Goal: Task Accomplishment & Management: Manage account settings

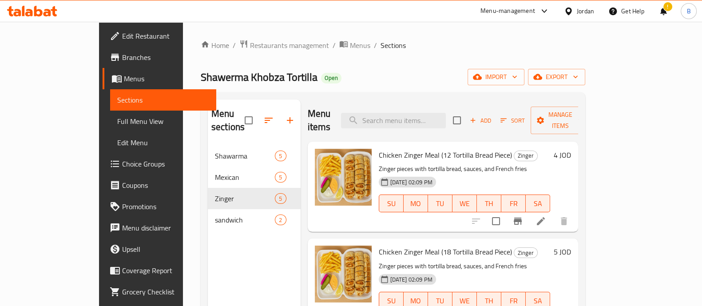
click at [250, 48] on span "Restaurants management" at bounding box center [289, 45] width 79 height 11
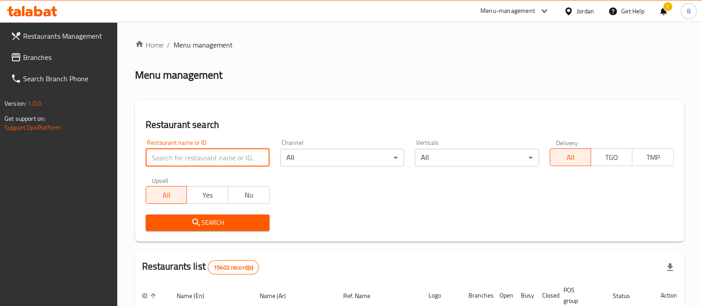
click at [192, 155] on input "search" at bounding box center [208, 158] width 124 height 18
type input "طاطا ب"
click button "Search" at bounding box center [208, 222] width 124 height 16
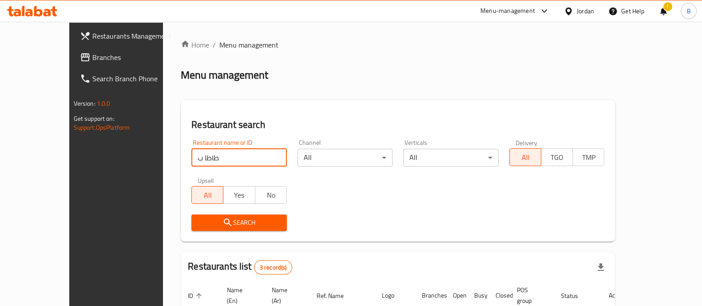
scroll to position [146, 0]
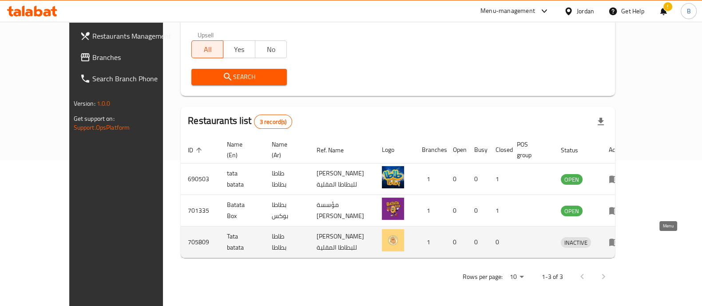
click at [619, 242] on icon "enhanced table" at bounding box center [614, 243] width 10 height 8
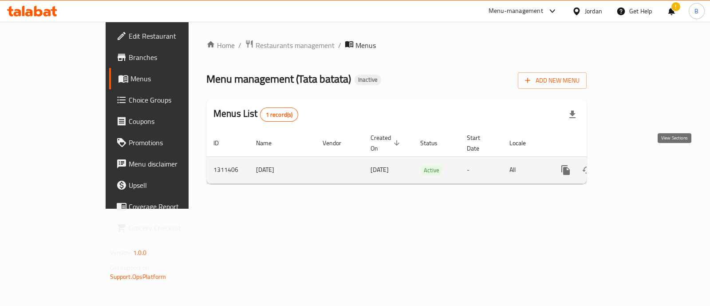
click at [635, 165] on icon "enhanced table" at bounding box center [629, 170] width 11 height 11
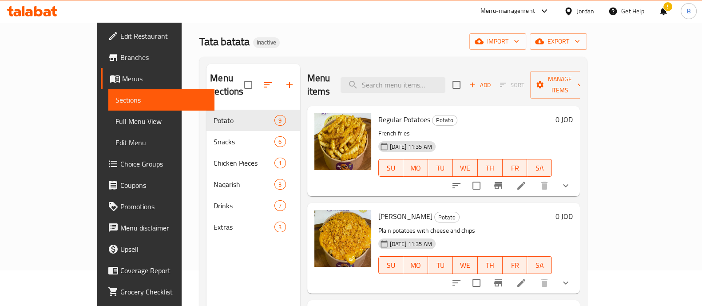
scroll to position [37, 0]
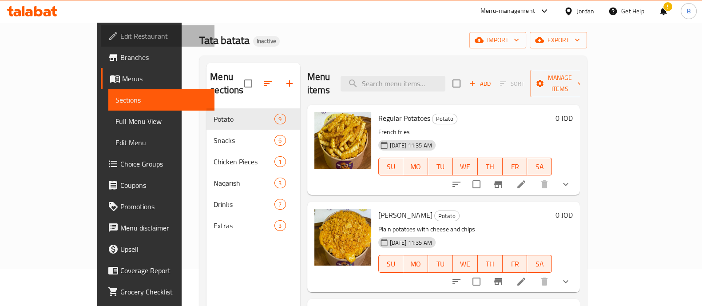
click at [120, 32] on span "Edit Restaurant" at bounding box center [163, 36] width 87 height 11
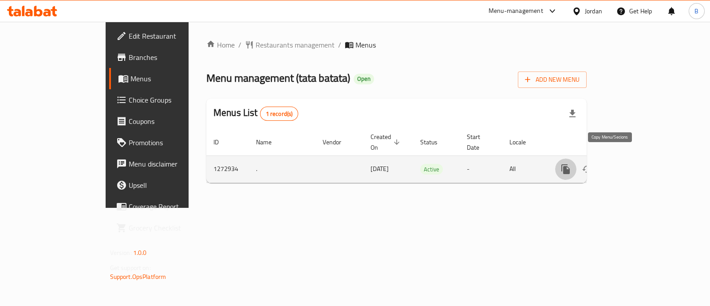
click at [577, 166] on button "more" at bounding box center [565, 168] width 21 height 21
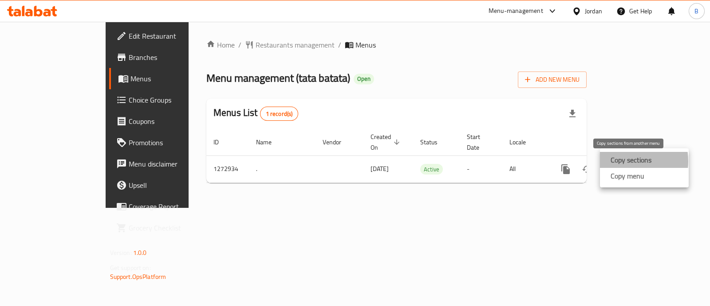
click at [622, 161] on strong "Copy sections" at bounding box center [631, 159] width 41 height 11
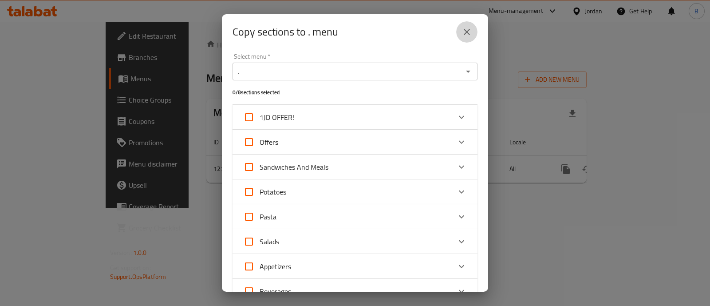
click at [466, 27] on icon "close" at bounding box center [467, 32] width 11 height 11
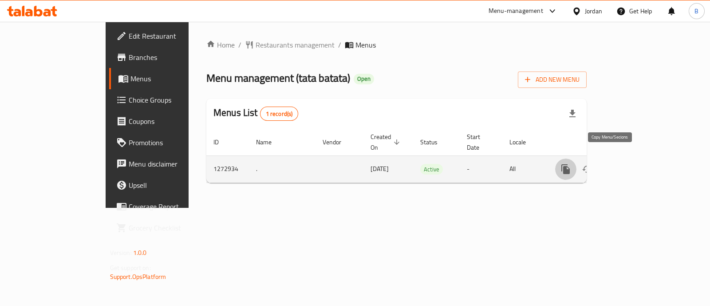
click at [570, 164] on icon "more" at bounding box center [565, 169] width 8 height 10
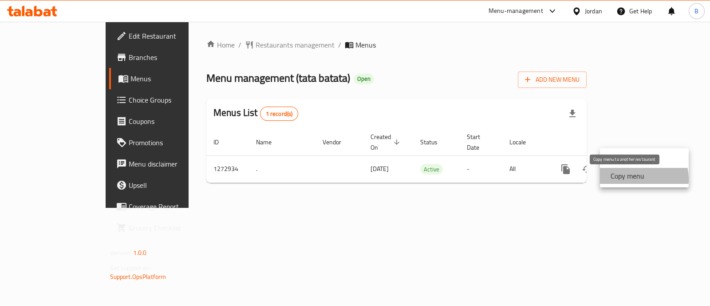
click at [627, 179] on strong "Copy menu" at bounding box center [628, 175] width 34 height 11
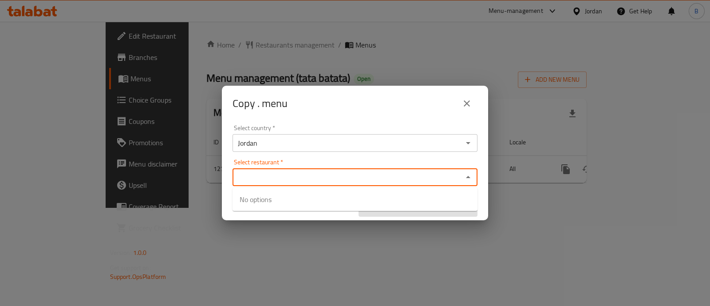
click at [362, 177] on input "Select restaurant   *" at bounding box center [347, 177] width 225 height 12
paste input "Tata batata, Khalda"
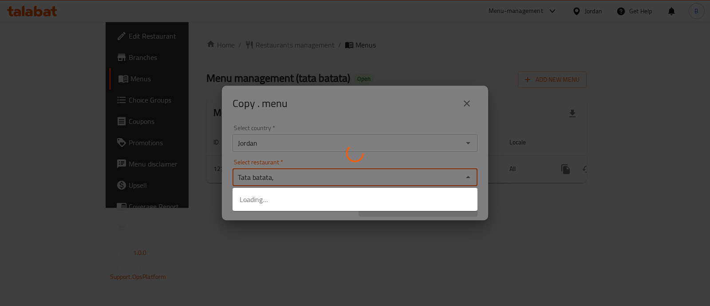
type input "Tata batata"
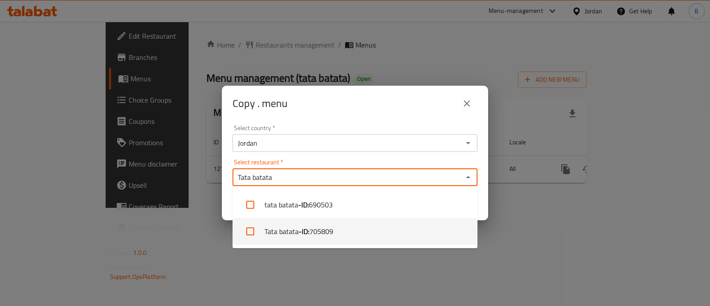
click at [366, 229] on li "Tata batata - ID: 705809" at bounding box center [355, 231] width 245 height 27
checkbox input "true"
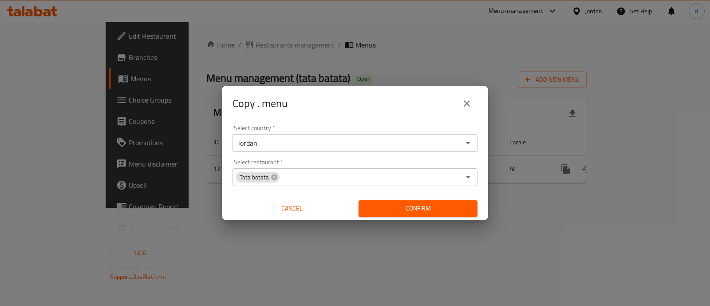
click at [536, 235] on div "Copy . menu Select country   * Jordan Select country * Select restaurant   * Ta…" at bounding box center [355, 153] width 710 height 306
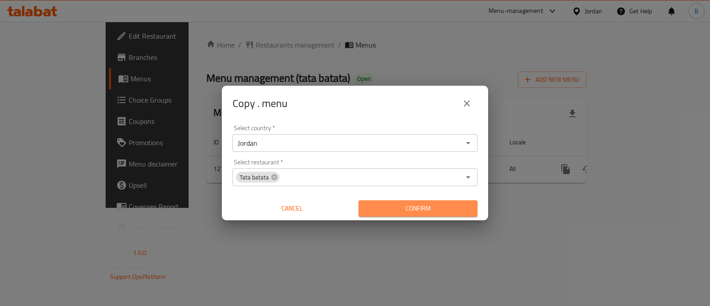
click at [442, 209] on span "Confirm" at bounding box center [418, 208] width 105 height 11
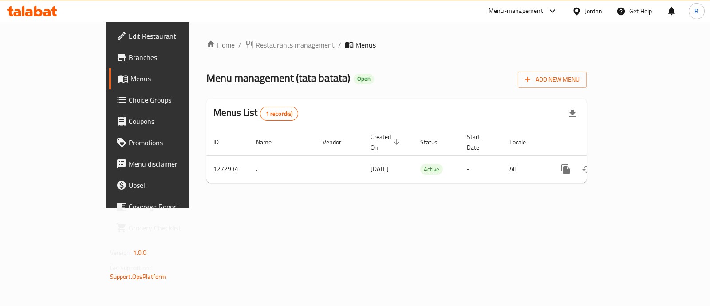
click at [256, 42] on span "Restaurants management" at bounding box center [295, 45] width 79 height 11
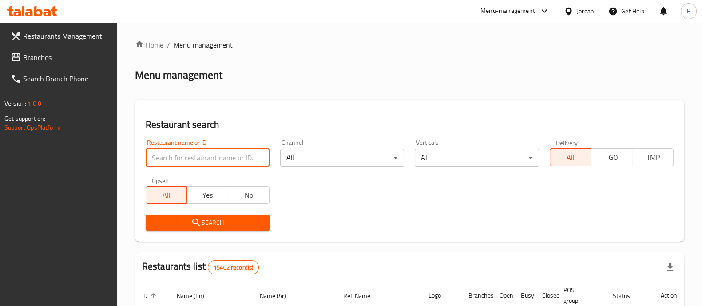
click at [207, 155] on input "search" at bounding box center [208, 158] width 124 height 18
click button "Search" at bounding box center [208, 222] width 124 height 16
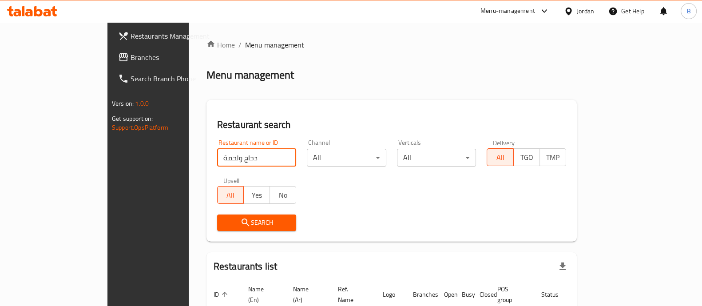
scroll to position [56, 0]
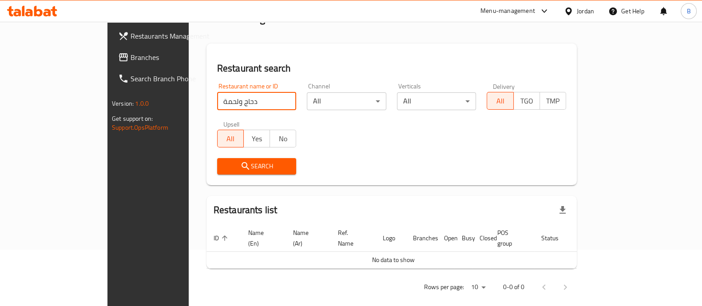
click at [217, 100] on input "دحاج ولحمة" at bounding box center [256, 101] width 79 height 18
click button "Search" at bounding box center [256, 166] width 79 height 16
click at [217, 93] on input "دحاج و لحمة" at bounding box center [256, 101] width 79 height 18
click button "Search" at bounding box center [256, 166] width 79 height 16
click at [217, 103] on input "دحاج و لحمه" at bounding box center [256, 101] width 79 height 18
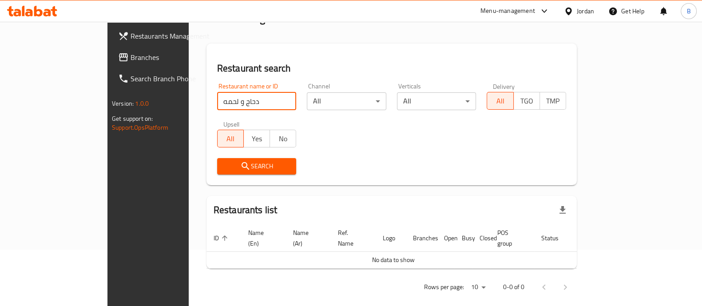
click at [217, 103] on input "دحاج و لحمه" at bounding box center [256, 101] width 79 height 18
type input "ا"
click button "Search" at bounding box center [256, 166] width 79 height 16
click at [222, 107] on input "لحمة ودجاج" at bounding box center [256, 101] width 79 height 18
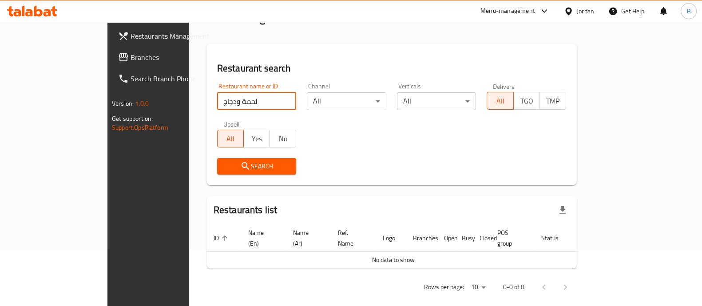
click at [217, 103] on input "لحمة ودجاج" at bounding box center [256, 101] width 79 height 18
type input "لحمة و دجاج"
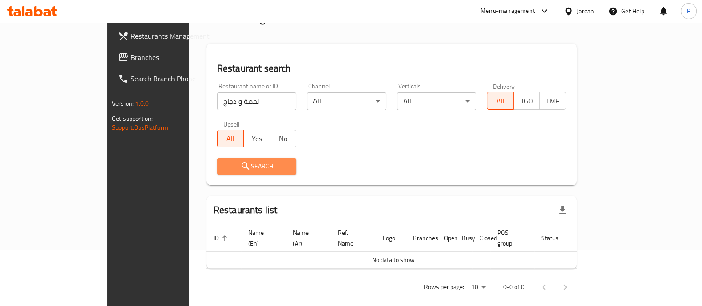
click at [239, 170] on span "Search" at bounding box center [256, 166] width 65 height 11
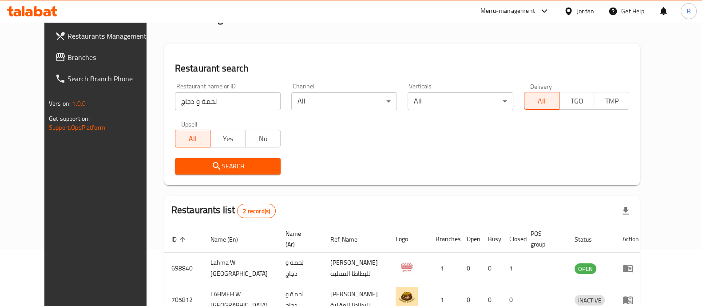
scroll to position [104, 0]
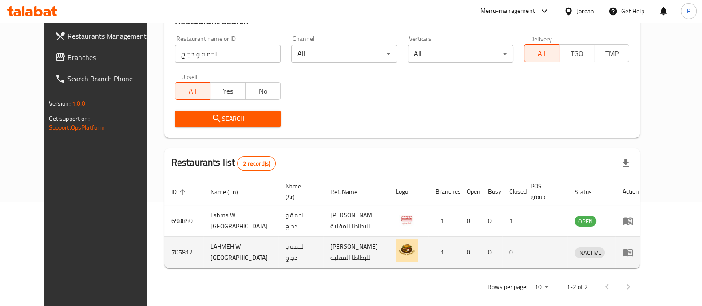
click at [555, 256] on td "enhanced table" at bounding box center [545, 253] width 44 height 32
click at [639, 247] on link "enhanced table" at bounding box center [630, 252] width 16 height 11
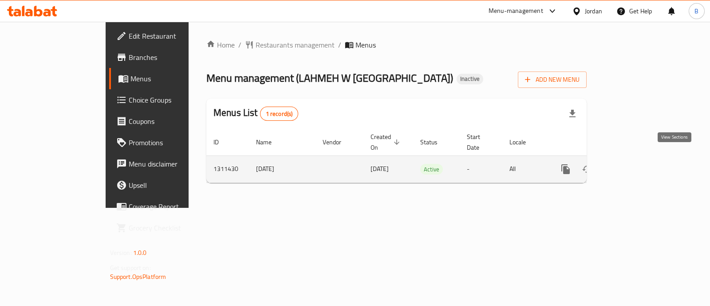
click at [635, 164] on icon "enhanced table" at bounding box center [629, 169] width 11 height 11
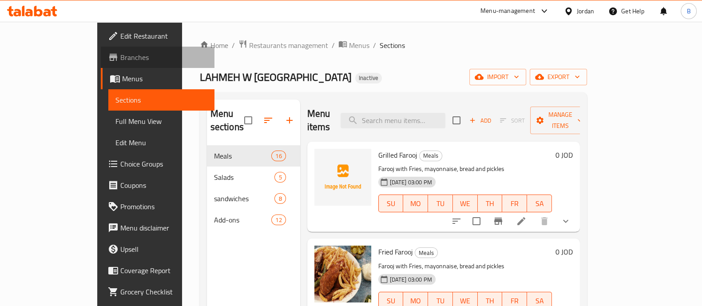
click at [120, 58] on span "Branches" at bounding box center [163, 57] width 87 height 11
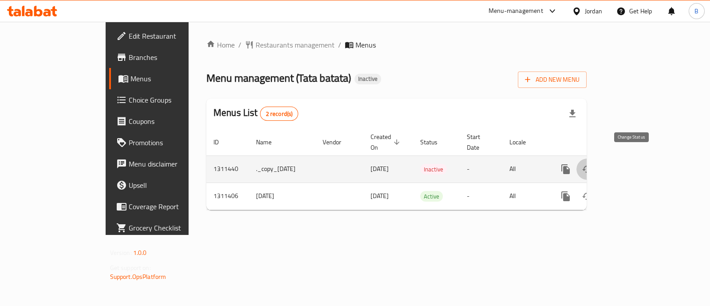
click at [593, 164] on icon "enhanced table" at bounding box center [587, 169] width 11 height 11
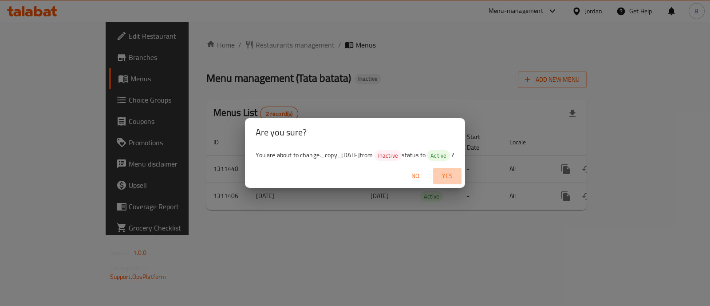
click at [454, 178] on span "Yes" at bounding box center [447, 175] width 21 height 11
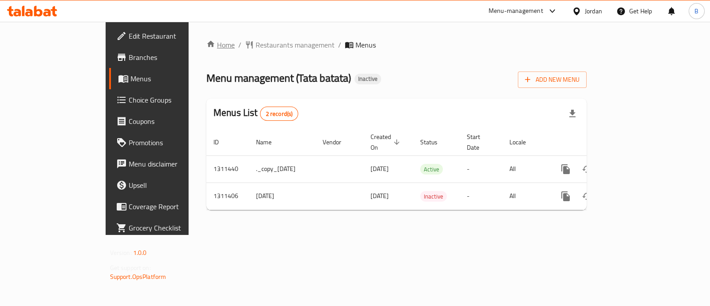
click at [206, 42] on link "Home" at bounding box center [220, 45] width 28 height 11
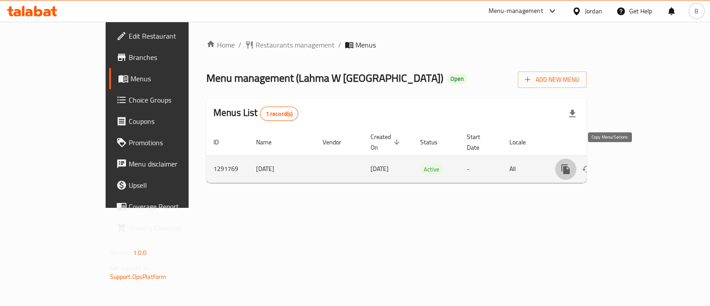
click at [571, 164] on icon "more" at bounding box center [566, 169] width 11 height 11
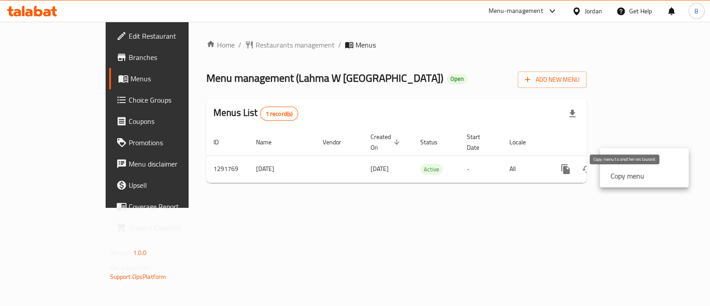
click at [616, 177] on strong "Copy menu" at bounding box center [628, 175] width 34 height 11
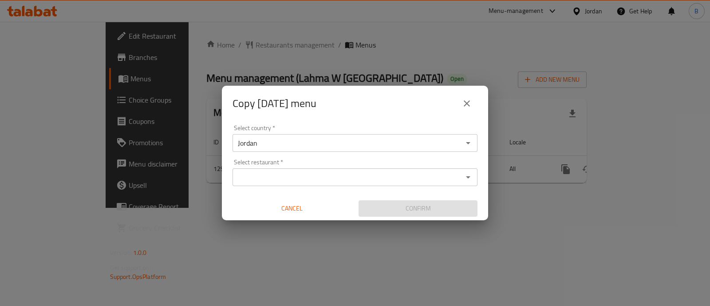
click at [400, 170] on div "Select restaurant *" at bounding box center [355, 177] width 245 height 18
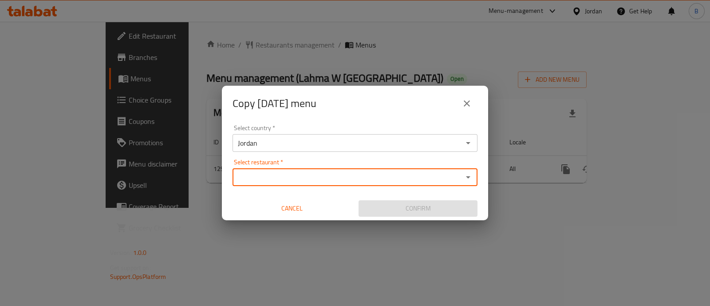
paste input "LAHMEH W DAJAJ, Khalda"
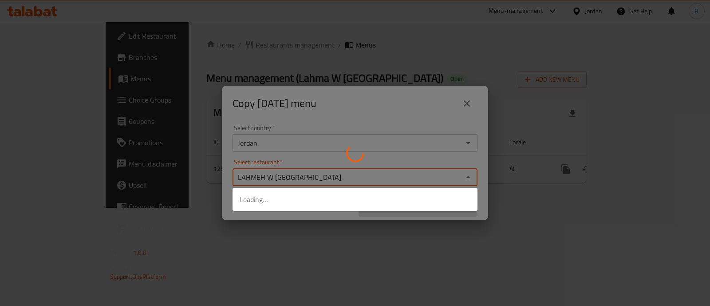
type input "LAHMEH W [GEOGRAPHIC_DATA]"
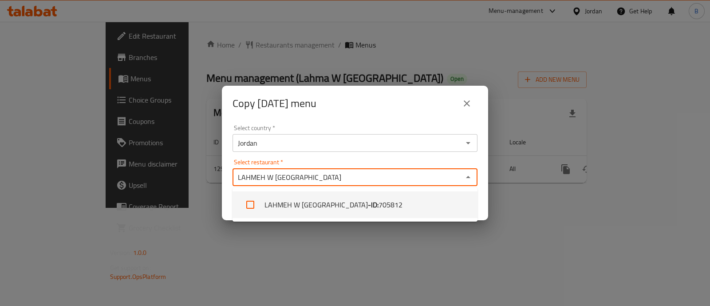
click at [394, 201] on li "LAHMEH W DAJAJ - ID: 705812" at bounding box center [355, 204] width 245 height 27
checkbox input "true"
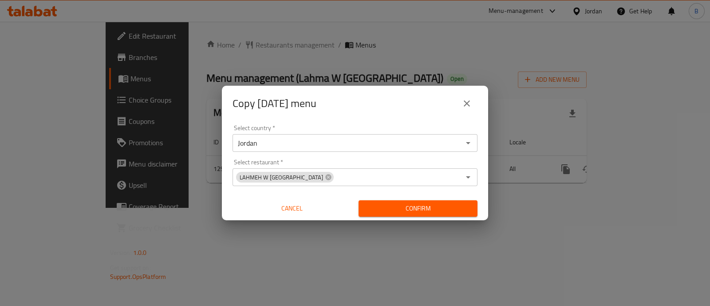
drag, startPoint x: 516, startPoint y: 225, endPoint x: 450, endPoint y: 203, distance: 69.2
click at [450, 203] on div "Copy 05/30/2025 menu Select country   * Jordan Select country * Select restaura…" at bounding box center [355, 153] width 710 height 306
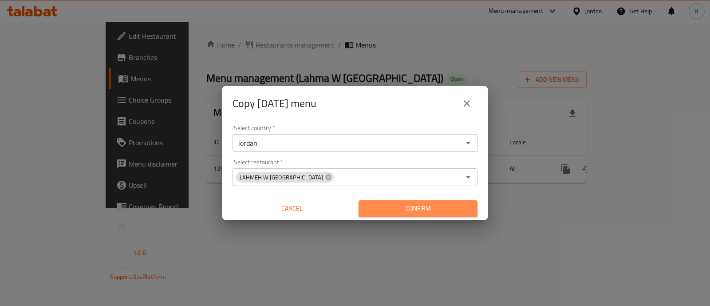
click at [450, 203] on span "Confirm" at bounding box center [418, 208] width 105 height 11
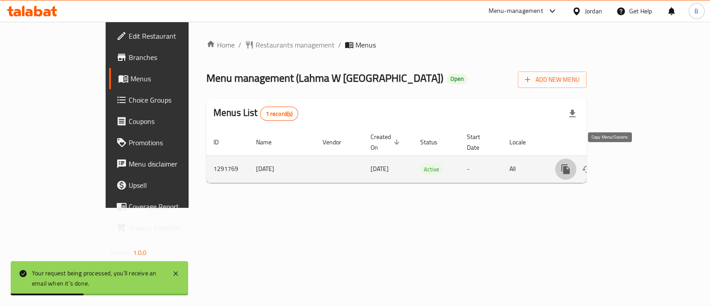
click at [570, 164] on icon "more" at bounding box center [565, 169] width 8 height 10
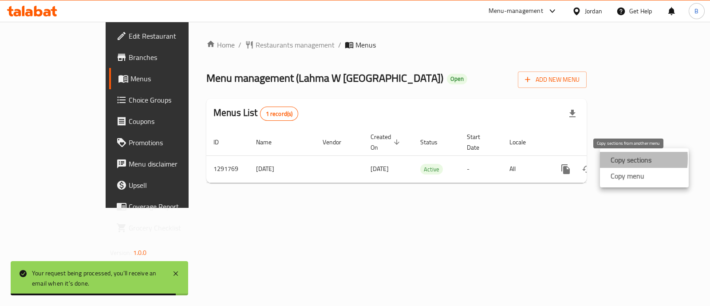
click at [614, 158] on strong "Copy sections" at bounding box center [631, 159] width 41 height 11
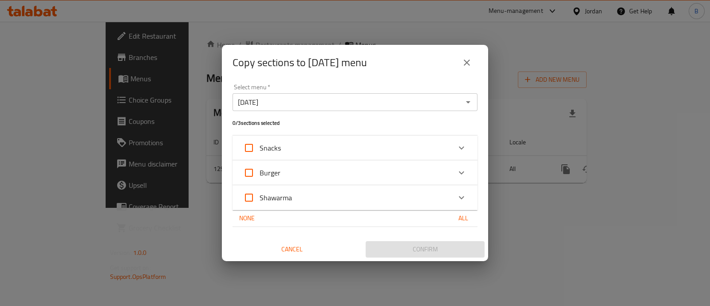
click at [431, 143] on div "Snacks" at bounding box center [347, 147] width 208 height 21
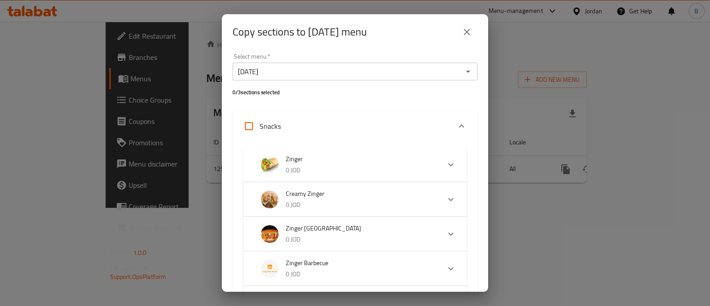
click at [355, 132] on div "Snacks" at bounding box center [347, 125] width 208 height 21
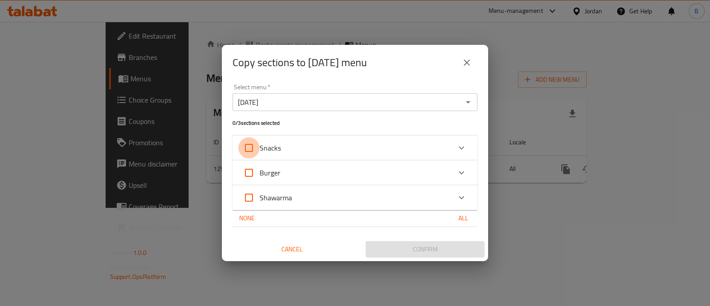
click at [248, 143] on input "Snacks" at bounding box center [248, 147] width 21 height 21
checkbox input "true"
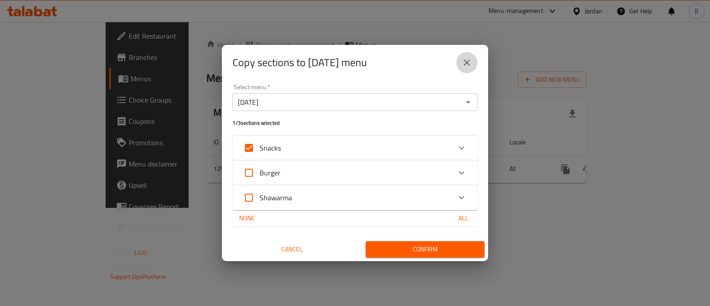
click at [469, 56] on button "close" at bounding box center [466, 62] width 21 height 21
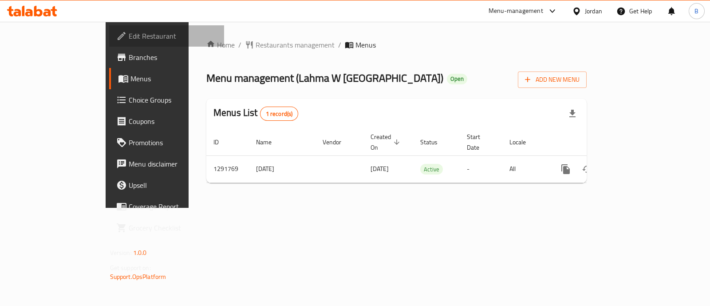
click at [129, 41] on span "Edit Restaurant" at bounding box center [173, 36] width 88 height 11
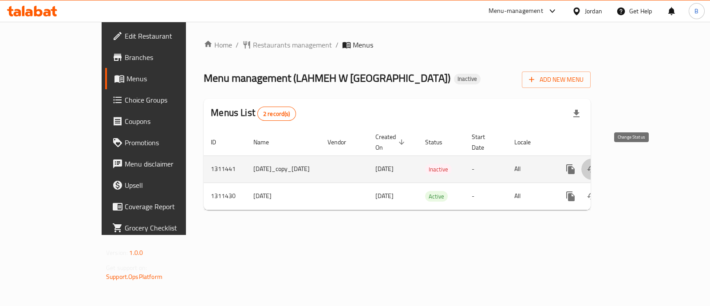
click at [597, 166] on icon "enhanced table" at bounding box center [592, 169] width 10 height 7
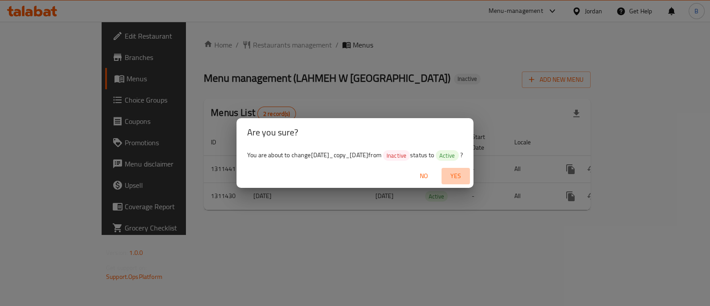
click at [466, 175] on span "Yes" at bounding box center [455, 175] width 21 height 11
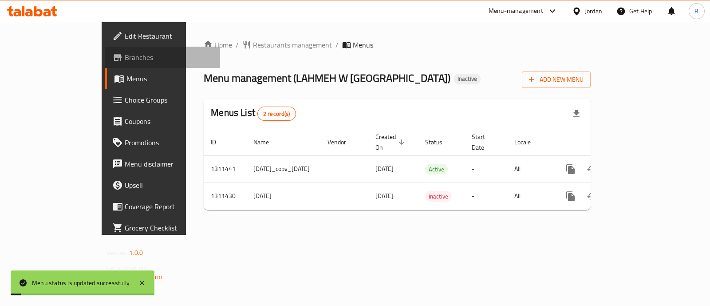
click at [125, 52] on span "Branches" at bounding box center [169, 57] width 88 height 11
